Goal: Task Accomplishment & Management: Complete application form

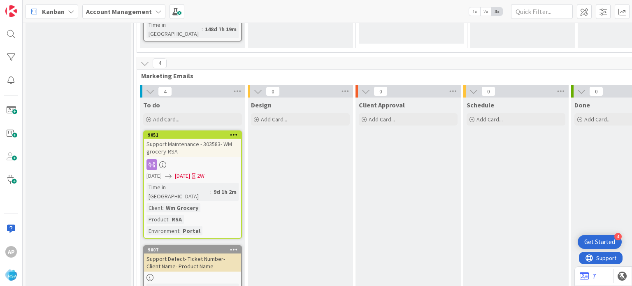
scroll to position [1567, 0]
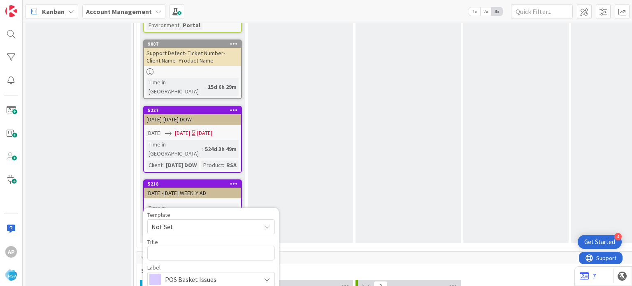
click at [188, 221] on span "Not Set" at bounding box center [202, 226] width 103 height 11
type textarea "x"
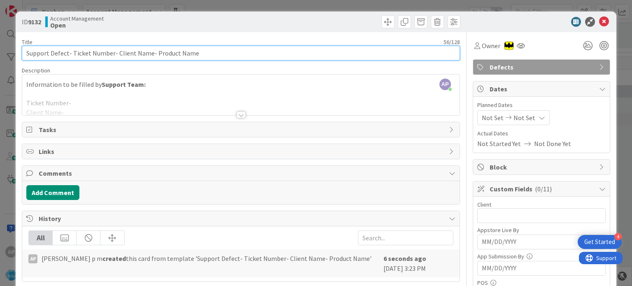
drag, startPoint x: 115, startPoint y: 53, endPoint x: 148, endPoint y: 54, distance: 33.3
click at [148, 54] on input "Support Defect- Ticket Number- Client Name- Product Name" at bounding box center [241, 53] width 438 height 15
paste input "Petes Fresh Market"
drag, startPoint x: 71, startPoint y: 52, endPoint x: 112, endPoint y: 54, distance: 40.7
click at [112, 54] on input "Support Defect- Ticket Number- Petes Fresh Market- Product Name" at bounding box center [241, 53] width 438 height 15
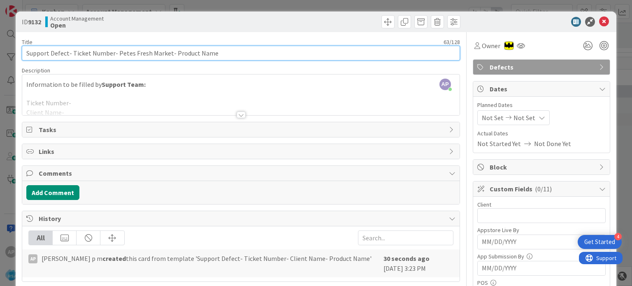
paste input "#306852"
click at [74, 52] on input "Support Defect- #306852- Petes Fresh Market- Product Name" at bounding box center [241, 53] width 438 height 15
drag, startPoint x: 190, startPoint y: 56, endPoint x: 148, endPoint y: 52, distance: 42.1
click at [148, 52] on input "Support Defect- 306852- Petes Fresh Market- Product Name" at bounding box center [241, 53] width 438 height 15
type input "Support Defect- 306852- Petes Fresh Market- RSA"
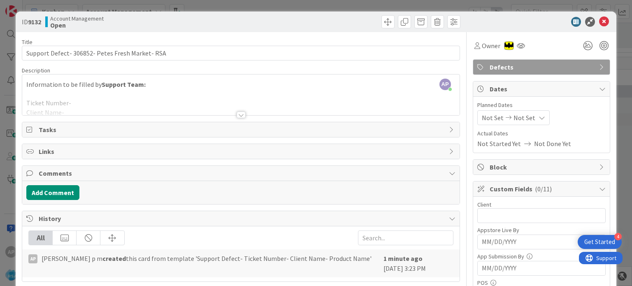
click at [237, 113] on div at bounding box center [240, 114] width 9 height 7
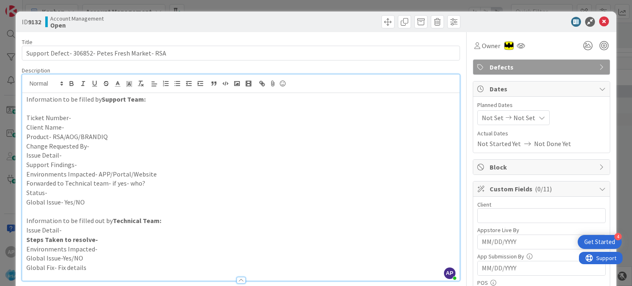
click at [77, 115] on p "Ticket Number-" at bounding box center [240, 117] width 429 height 9
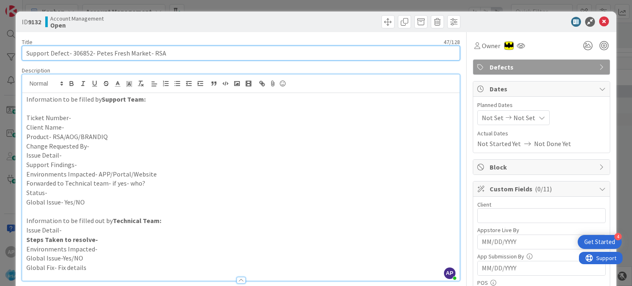
click at [77, 54] on input "Support Defect- 306852- Petes Fresh Market- RSA" at bounding box center [241, 53] width 438 height 15
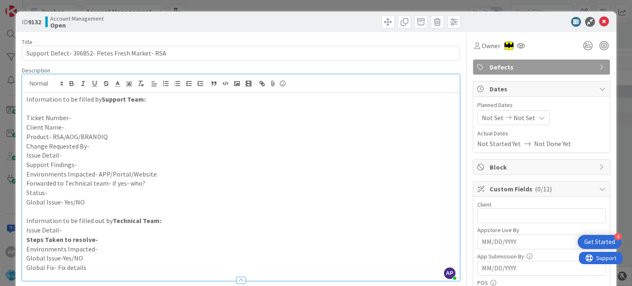
click at [87, 121] on p "Ticket Number-" at bounding box center [240, 117] width 429 height 9
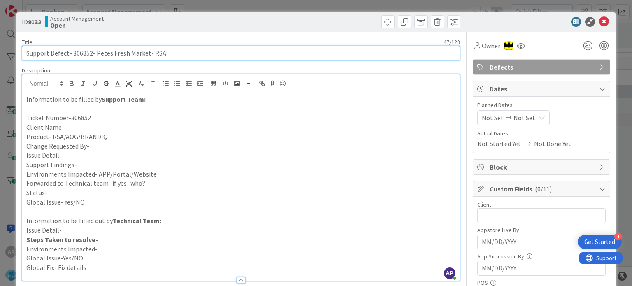
drag, startPoint x: 95, startPoint y: 51, endPoint x: 145, endPoint y: 54, distance: 50.3
click at [145, 54] on input "Support Defect- 306852- Petes Fresh Market- RSA" at bounding box center [241, 53] width 438 height 15
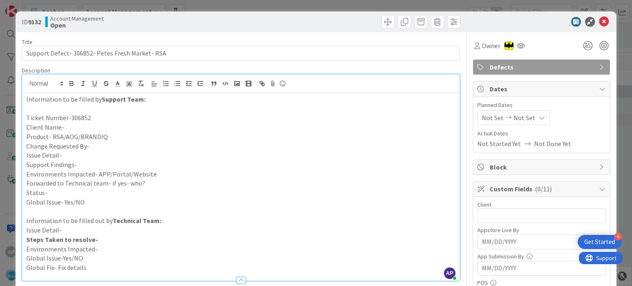
click at [76, 129] on p "Client Name-" at bounding box center [240, 127] width 429 height 9
paste div
click at [129, 135] on p "Product- RSA/AOG/BRANDIQ" at bounding box center [240, 136] width 429 height 9
click at [97, 144] on p "Change Requested By-" at bounding box center [240, 145] width 429 height 9
click at [74, 154] on p "Issue Detail-" at bounding box center [240, 155] width 429 height 9
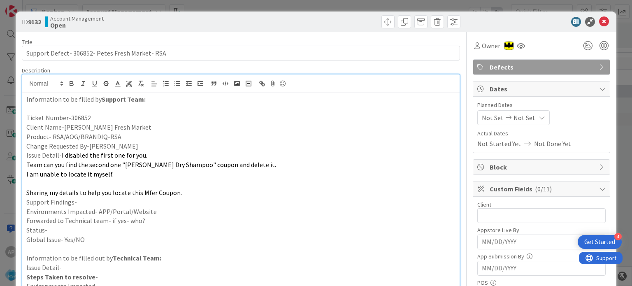
click at [51, 185] on p at bounding box center [240, 182] width 429 height 9
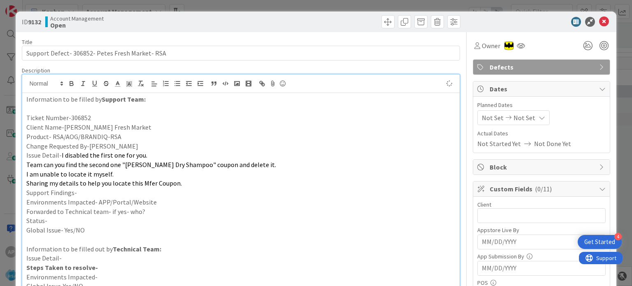
click at [90, 192] on p "Support Findings-" at bounding box center [240, 192] width 429 height 9
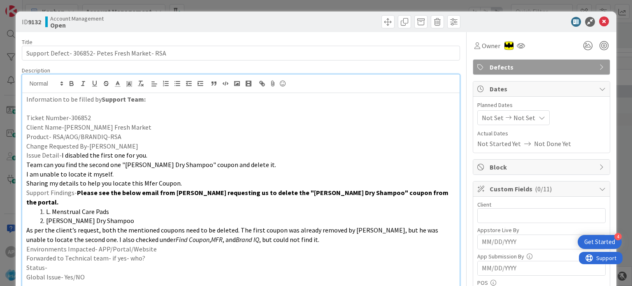
click at [155, 244] on p "Environments Impacted- APP/Portal/Website" at bounding box center [240, 248] width 429 height 9
click at [148, 253] on p "Forwarded to Technical team- if yes- who?" at bounding box center [240, 257] width 429 height 9
click at [143, 263] on p "Status-" at bounding box center [240, 267] width 429 height 9
click at [482, 113] on span "Not Set" at bounding box center [493, 118] width 22 height 10
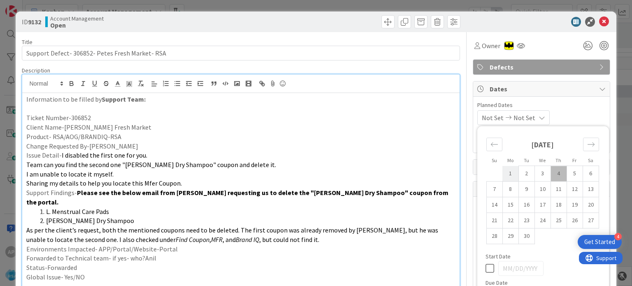
click at [505, 176] on td "1" at bounding box center [510, 174] width 16 height 16
type input "[DATE]"
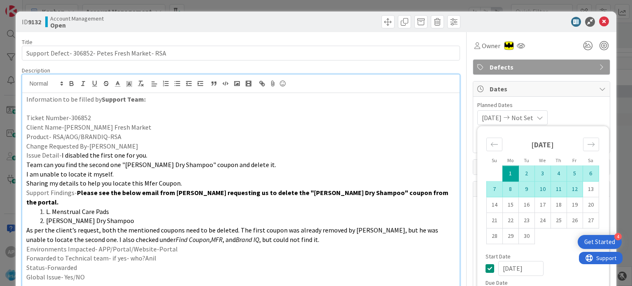
click at [571, 189] on td "12" at bounding box center [574, 189] width 16 height 16
type input "[DATE]"
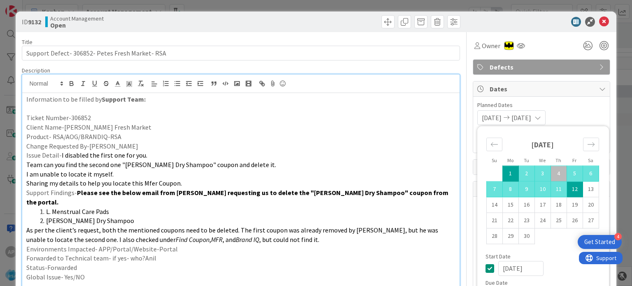
click at [422, 154] on p "Issue Detail- I disabled the first one for you." at bounding box center [240, 155] width 429 height 9
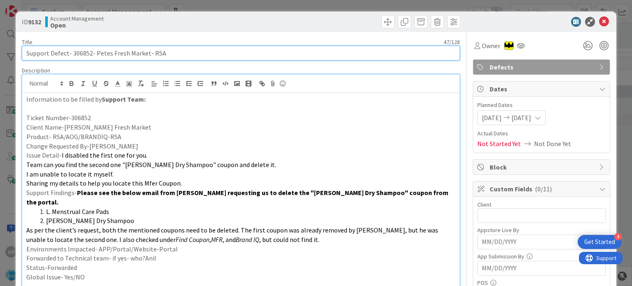
drag, startPoint x: 94, startPoint y: 51, endPoint x: 145, endPoint y: 52, distance: 51.0
click at [145, 52] on input "Support Defect- 306852- Petes Fresh Market- RSA" at bounding box center [241, 53] width 438 height 15
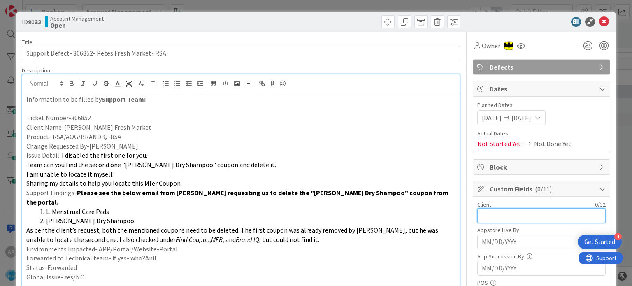
click at [487, 213] on input "text" at bounding box center [541, 215] width 128 height 15
paste input "Petes Fresh Market"
type input "Petes Fresh Market"
click at [294, 185] on p "Sharing my details to help you locate this Mfer Coupon." at bounding box center [240, 182] width 429 height 9
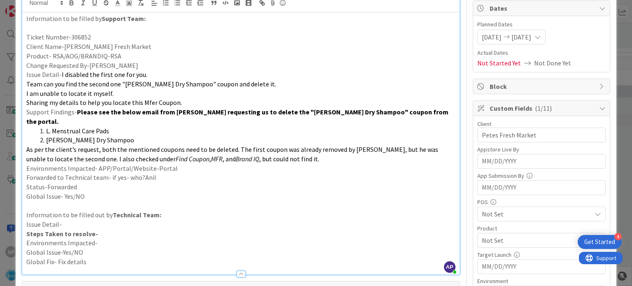
click at [487, 239] on span "Not Set" at bounding box center [536, 240] width 109 height 10
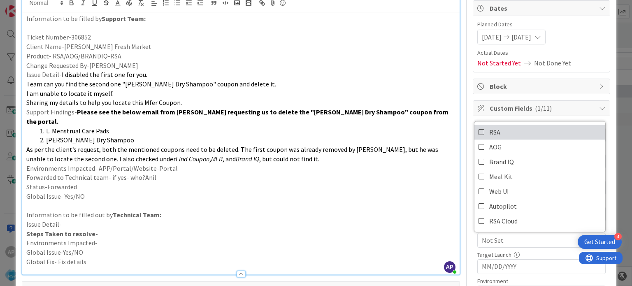
click at [478, 133] on icon at bounding box center [481, 132] width 7 height 12
click at [341, 192] on p "Global Issue- Yes/NO" at bounding box center [240, 196] width 429 height 9
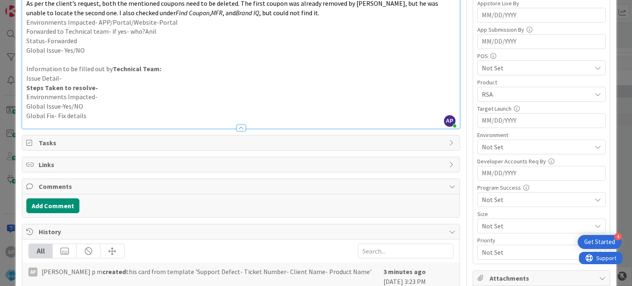
scroll to position [227, 0]
click at [496, 143] on span "Not Set" at bounding box center [536, 146] width 109 height 10
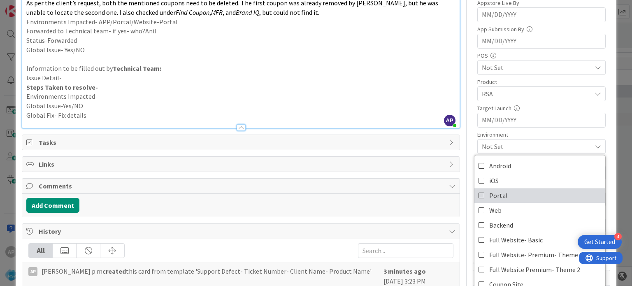
click at [489, 193] on span "Portal" at bounding box center [498, 195] width 19 height 12
click at [399, 45] on p "Global Issue- Yes/NO" at bounding box center [240, 49] width 429 height 9
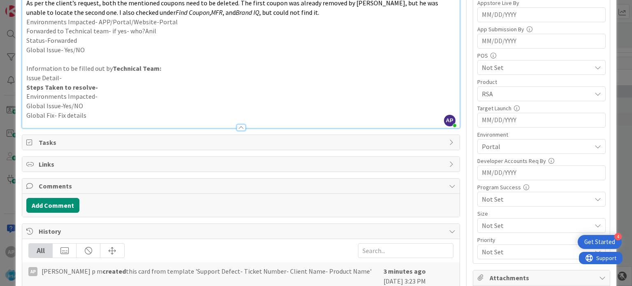
click at [418, 92] on p "Environments Impacted-" at bounding box center [240, 96] width 429 height 9
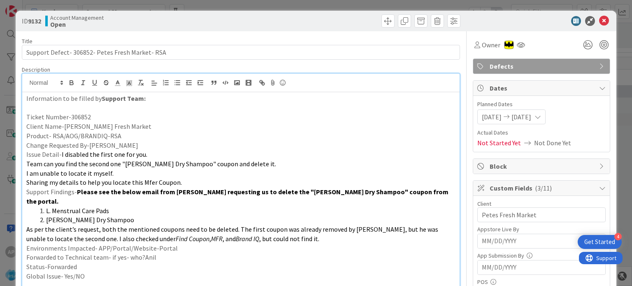
scroll to position [0, 0]
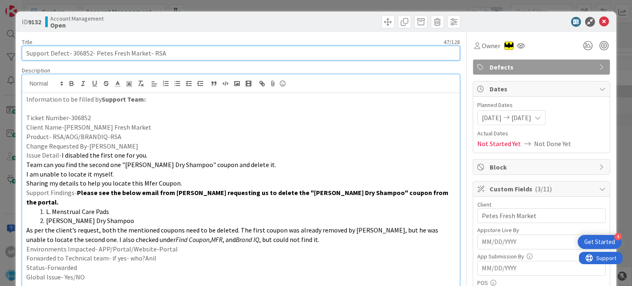
click at [81, 53] on input "Support Defect- 306852- Petes Fresh Market- RSA" at bounding box center [241, 53] width 438 height 15
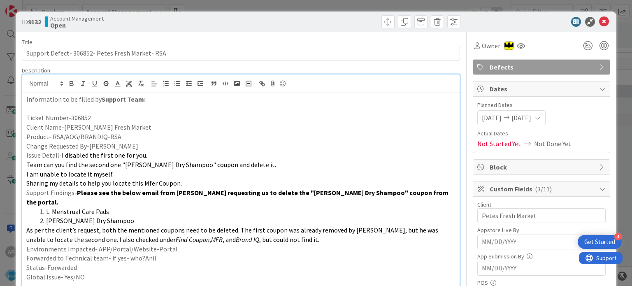
click at [277, 230] on p "As per the client’s request, both the mentioned coupons need to be deleted. The…" at bounding box center [240, 234] width 429 height 19
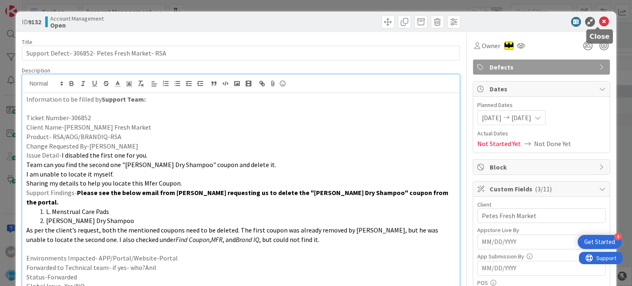
click at [599, 20] on icon at bounding box center [604, 22] width 10 height 10
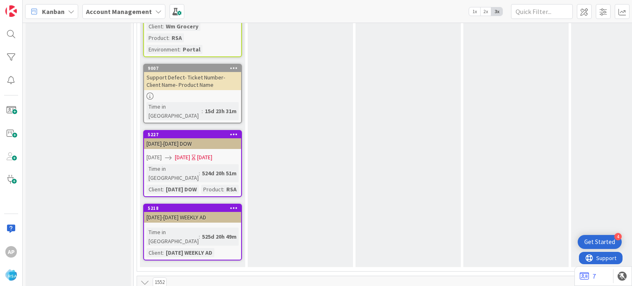
scroll to position [1638, 0]
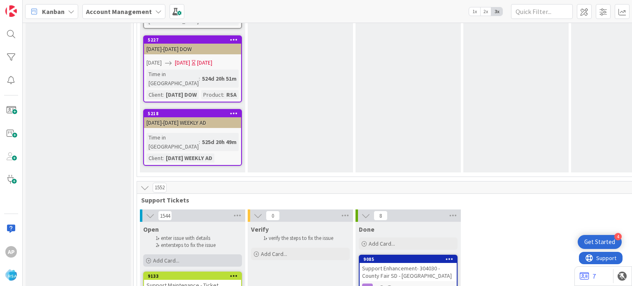
click at [158, 257] on span "Add Card..." at bounding box center [166, 260] width 26 height 7
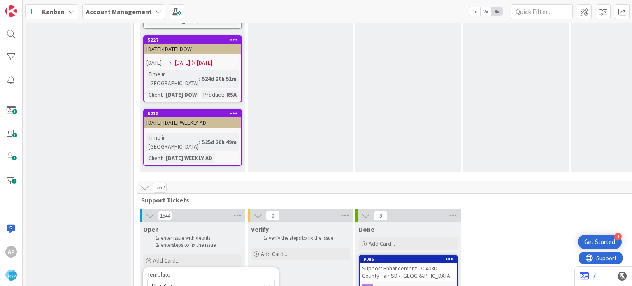
click at [169, 281] on span "Not Set" at bounding box center [202, 286] width 103 height 11
type textarea "x"
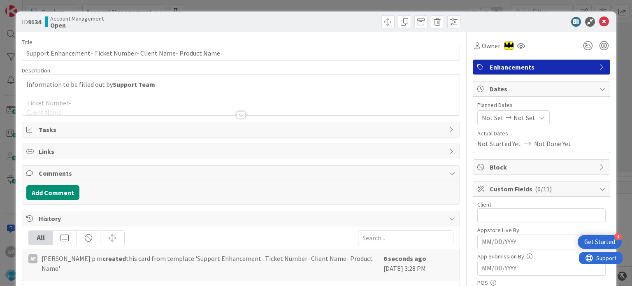
click at [237, 114] on div at bounding box center [240, 114] width 9 height 7
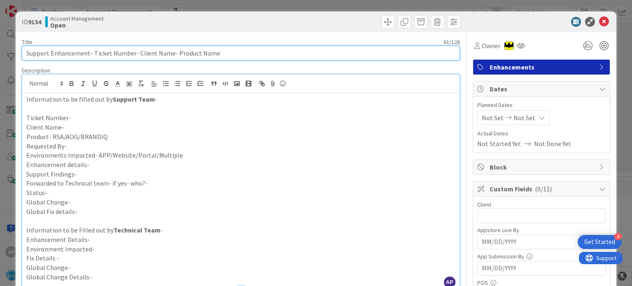
drag, startPoint x: 93, startPoint y: 52, endPoint x: 132, endPoint y: 55, distance: 39.1
click at [132, 55] on input "Support Enhancement- Ticket Number- Client Name- Product Name" at bounding box center [241, 53] width 438 height 15
paste input "#306893"
click at [96, 53] on input "Support Enhancement- #306893- Client Name- Product Name" at bounding box center [241, 53] width 438 height 15
drag, startPoint x: 114, startPoint y: 53, endPoint x: 146, endPoint y: 54, distance: 32.1
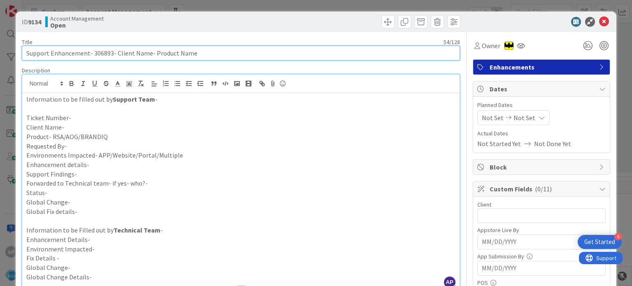
click at [146, 54] on input "Support Enhancement- 306893- Client Name- Product Name" at bounding box center [241, 53] width 438 height 15
drag, startPoint x: 202, startPoint y: 53, endPoint x: 161, endPoint y: 51, distance: 41.2
click at [161, 51] on input "Support Enhancement- 306893- A & R Sav Mor- Product Name" at bounding box center [241, 53] width 438 height 15
type input "Support Enhancement- 306893- A & R Sav Mor- RSA"
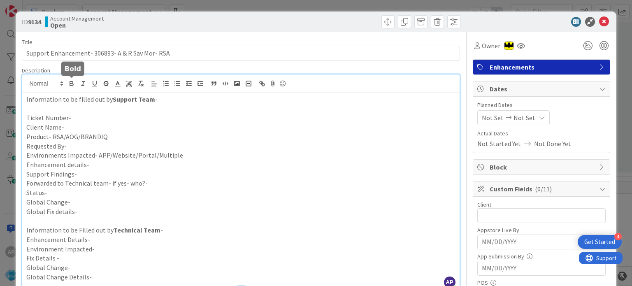
click at [73, 118] on p "Ticket Number-" at bounding box center [240, 117] width 429 height 9
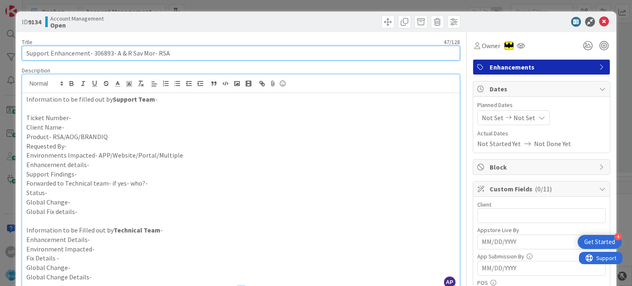
click at [99, 51] on input "Support Enhancement- 306893- A & R Sav Mor- RSA" at bounding box center [241, 53] width 438 height 15
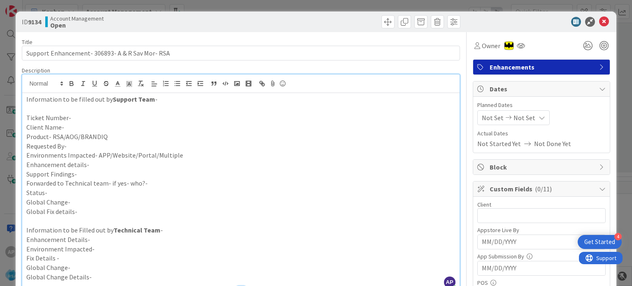
click at [79, 116] on p "Ticket Number-" at bounding box center [240, 117] width 429 height 9
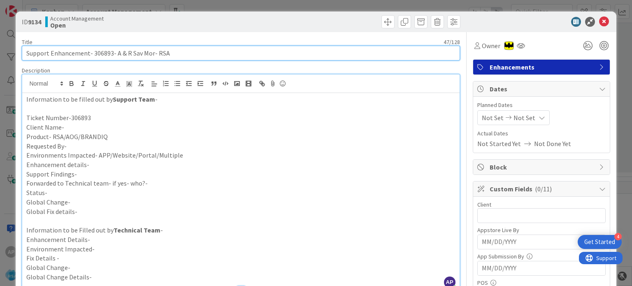
drag, startPoint x: 112, startPoint y: 53, endPoint x: 151, endPoint y: 57, distance: 38.5
click at [151, 57] on input "Support Enhancement- 306893- A & R Sav Mor- RSA" at bounding box center [241, 53] width 438 height 15
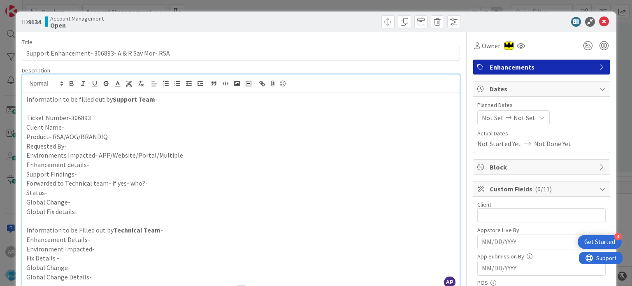
click at [77, 128] on p "Client Name-" at bounding box center [240, 127] width 429 height 9
paste div
click at [111, 137] on p "Product- RSA/AOG/BRANDIQ" at bounding box center [240, 136] width 429 height 9
click at [102, 146] on p "Requested By-" at bounding box center [240, 145] width 429 height 9
click at [181, 154] on p "Environments Impacted- APP/Website/Portal/Multiple" at bounding box center [240, 155] width 429 height 9
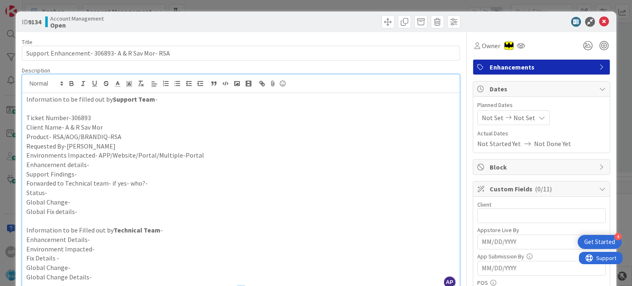
click at [102, 166] on p "Enhancement details-" at bounding box center [240, 164] width 429 height 9
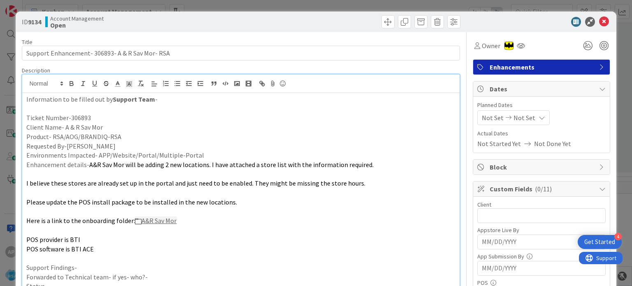
click at [60, 175] on p at bounding box center [240, 173] width 429 height 9
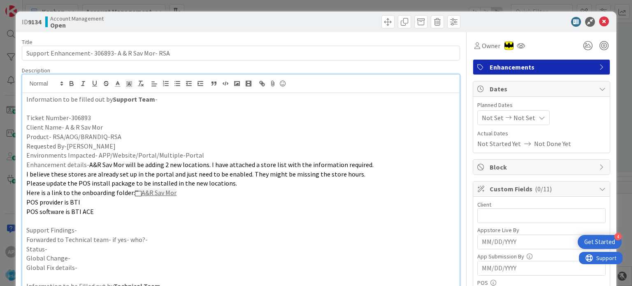
click at [86, 232] on p "Support Findings-" at bounding box center [240, 229] width 429 height 9
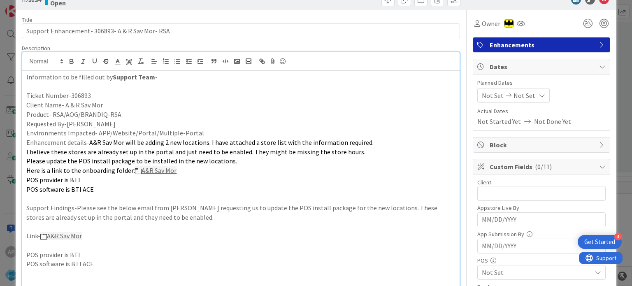
click at [65, 200] on p at bounding box center [240, 198] width 429 height 9
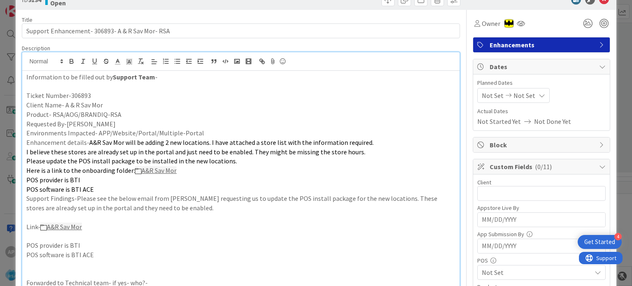
click at [74, 217] on p at bounding box center [240, 217] width 429 height 9
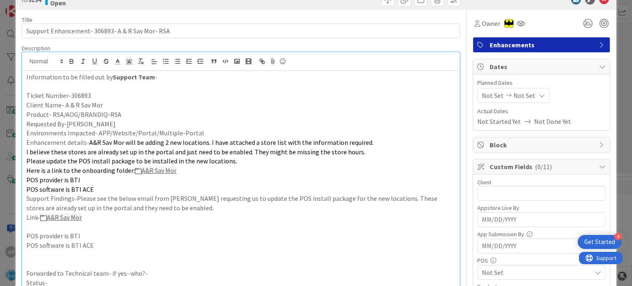
scroll to position [92, 0]
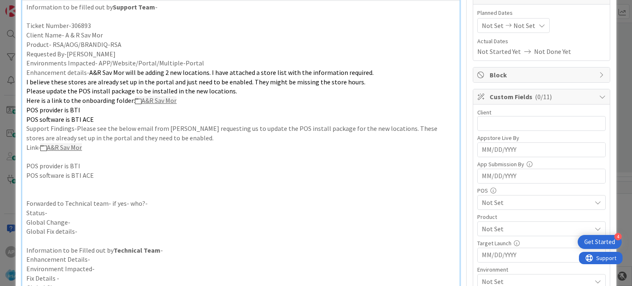
click at [151, 205] on p "Forwarded to Technical team- if yes- who?-" at bounding box center [240, 203] width 429 height 9
click at [135, 209] on p "Status-" at bounding box center [240, 212] width 429 height 9
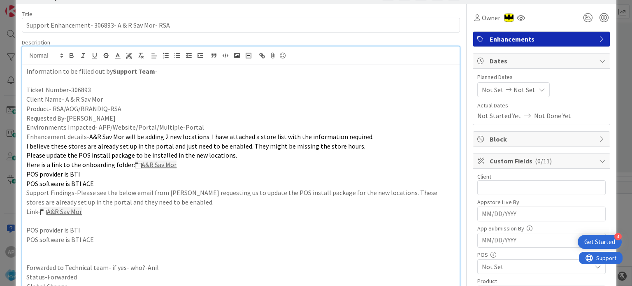
click at [76, 257] on p at bounding box center [240, 257] width 429 height 9
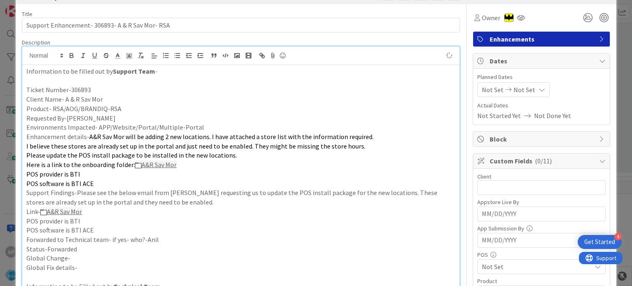
scroll to position [0, 0]
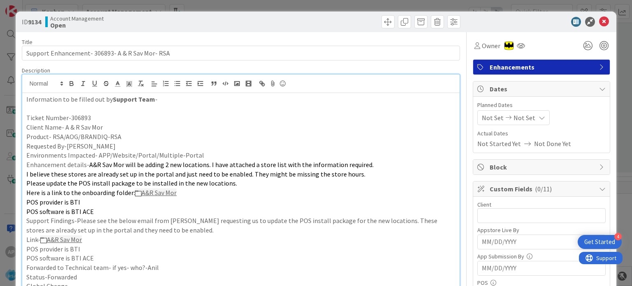
click at [493, 119] on span "Not Set" at bounding box center [493, 118] width 22 height 10
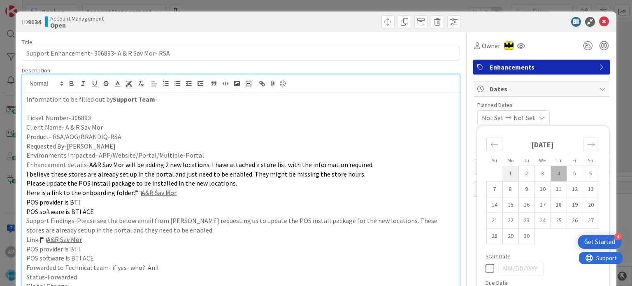
click at [502, 172] on td "1" at bounding box center [510, 174] width 16 height 16
type input "[DATE]"
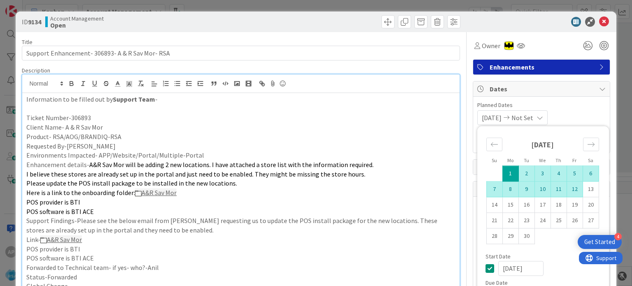
click at [570, 191] on td "12" at bounding box center [574, 189] width 16 height 16
type input "[DATE]"
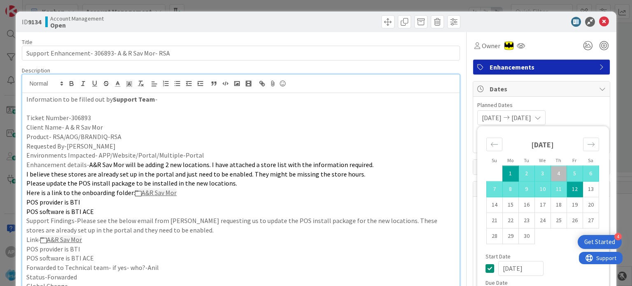
click at [355, 202] on p "POS provider is BTI" at bounding box center [240, 201] width 429 height 9
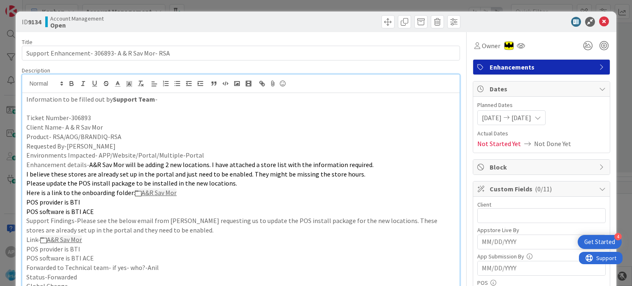
scroll to position [64, 0]
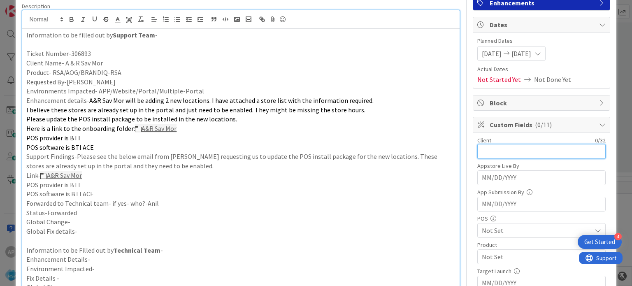
click at [479, 147] on input "text" at bounding box center [541, 151] width 128 height 15
type input "A & R Sav Mor"
click at [482, 227] on span "Not Set" at bounding box center [536, 230] width 109 height 10
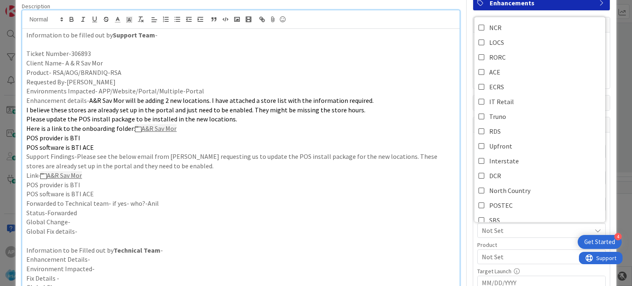
click at [406, 222] on p "Global Change-" at bounding box center [240, 221] width 429 height 9
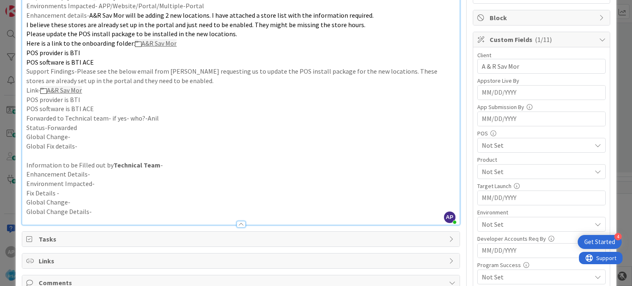
scroll to position [150, 0]
click at [496, 166] on span "Not Set" at bounding box center [536, 171] width 109 height 10
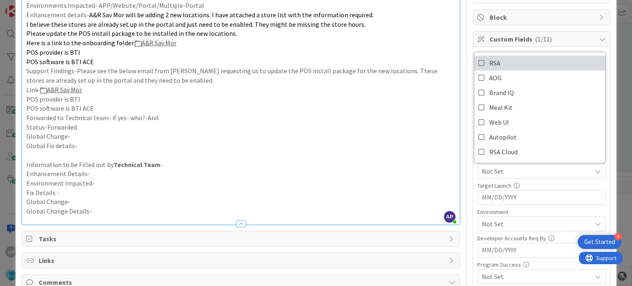
click at [478, 60] on icon at bounding box center [481, 63] width 7 height 12
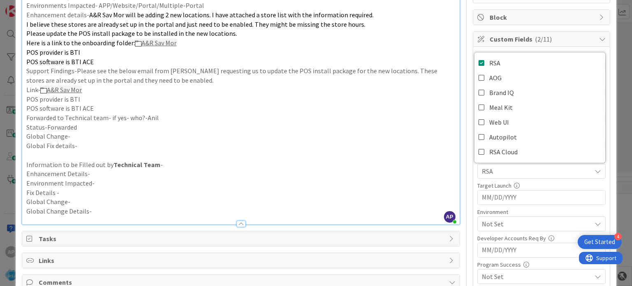
click at [389, 132] on p "Global Change-" at bounding box center [240, 136] width 429 height 9
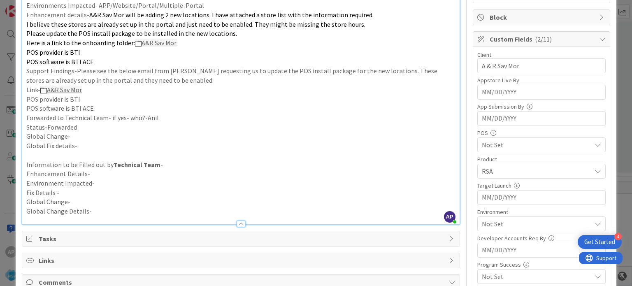
scroll to position [224, 0]
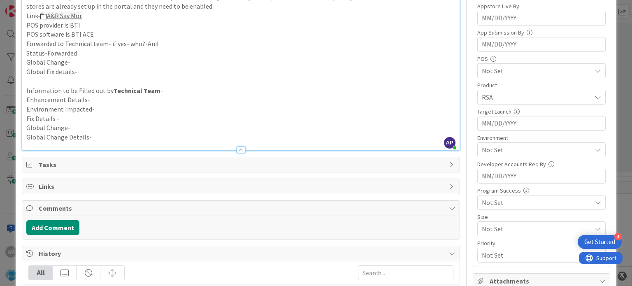
click at [482, 150] on span "Not Set" at bounding box center [536, 150] width 109 height 10
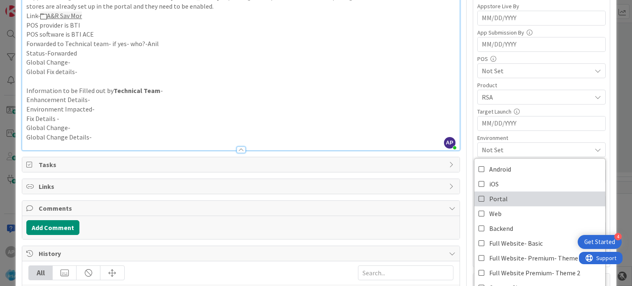
click at [478, 194] on icon at bounding box center [481, 198] width 7 height 12
click at [416, 93] on p "Information to be Filled out by Technical Team -" at bounding box center [240, 90] width 429 height 9
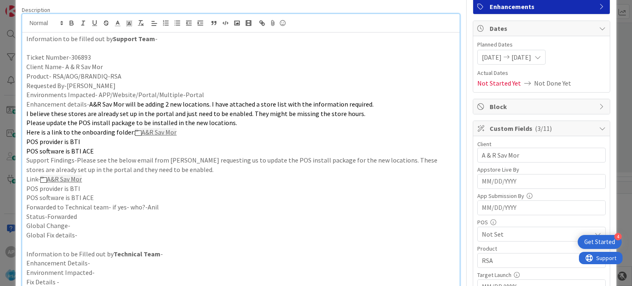
scroll to position [0, 0]
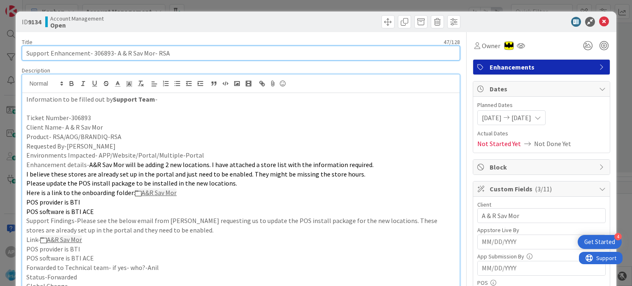
click at [97, 51] on input "Support Enhancement- 306893- A & R Sav Mor- RSA" at bounding box center [241, 53] width 438 height 15
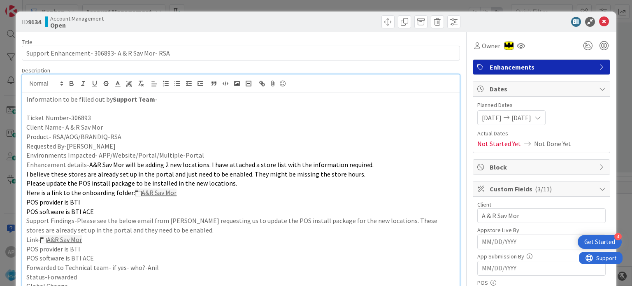
click at [599, 20] on icon at bounding box center [604, 22] width 10 height 10
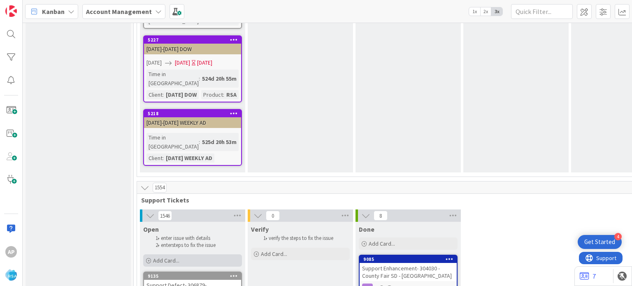
click at [173, 257] on span "Add Card..." at bounding box center [166, 260] width 26 height 7
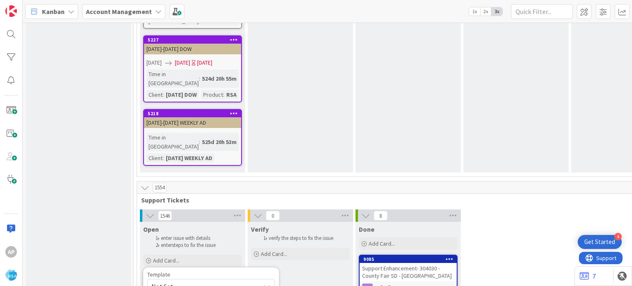
click at [170, 281] on span "Not Set" at bounding box center [202, 286] width 103 height 11
type textarea "x"
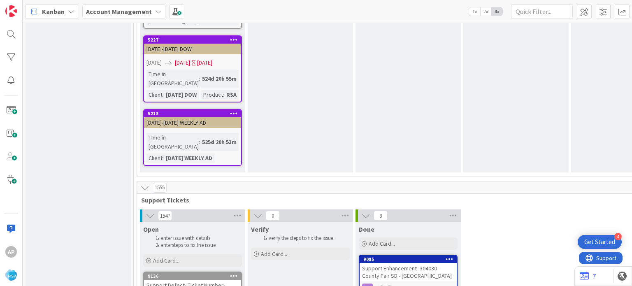
click at [191, 273] on div "9136" at bounding box center [194, 276] width 93 height 6
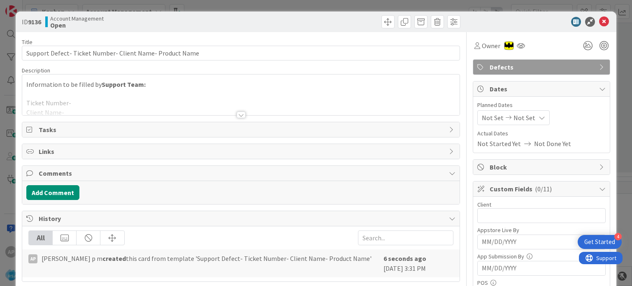
click at [237, 115] on div at bounding box center [240, 114] width 9 height 7
